Goal: Transaction & Acquisition: Subscribe to service/newsletter

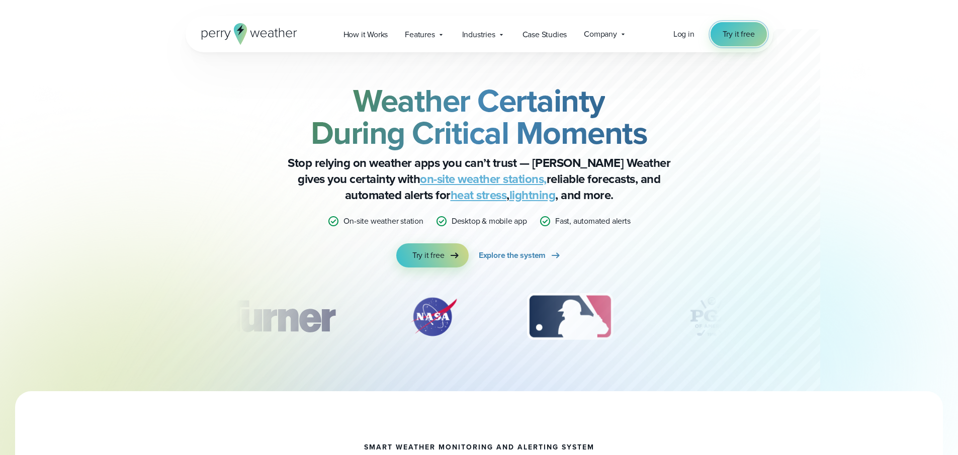
click at [739, 33] on span "Try it free" at bounding box center [738, 34] width 32 height 12
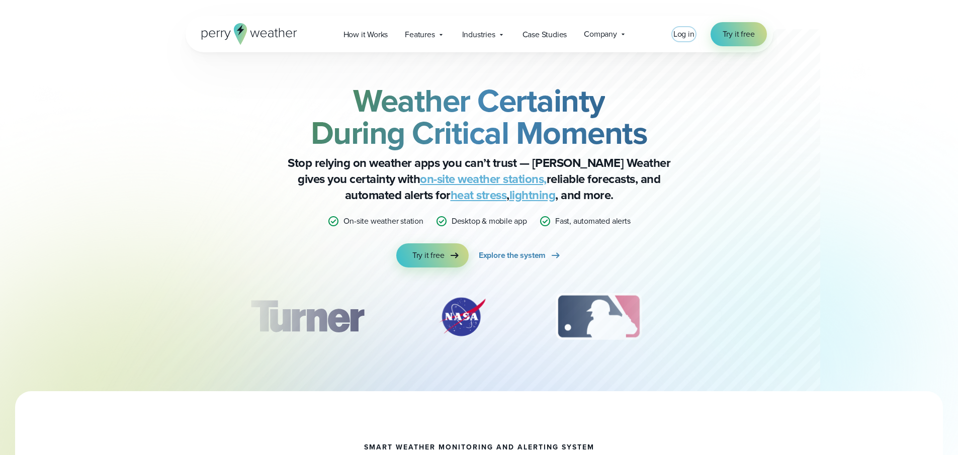
click at [687, 30] on span "Log in" at bounding box center [683, 34] width 21 height 12
